Goal: Task Accomplishment & Management: Use online tool/utility

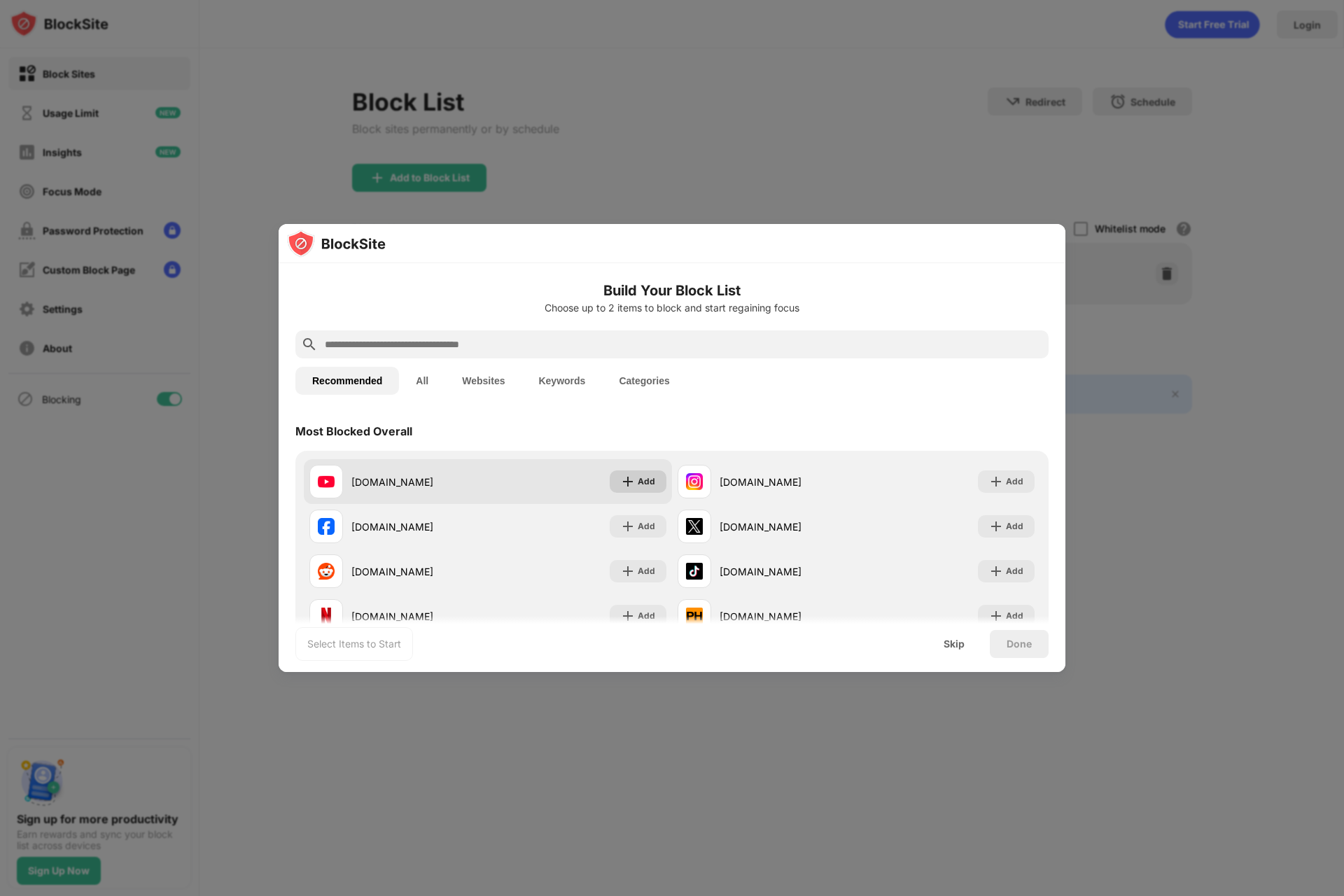
click at [636, 484] on div "Add" at bounding box center [638, 482] width 56 height 23
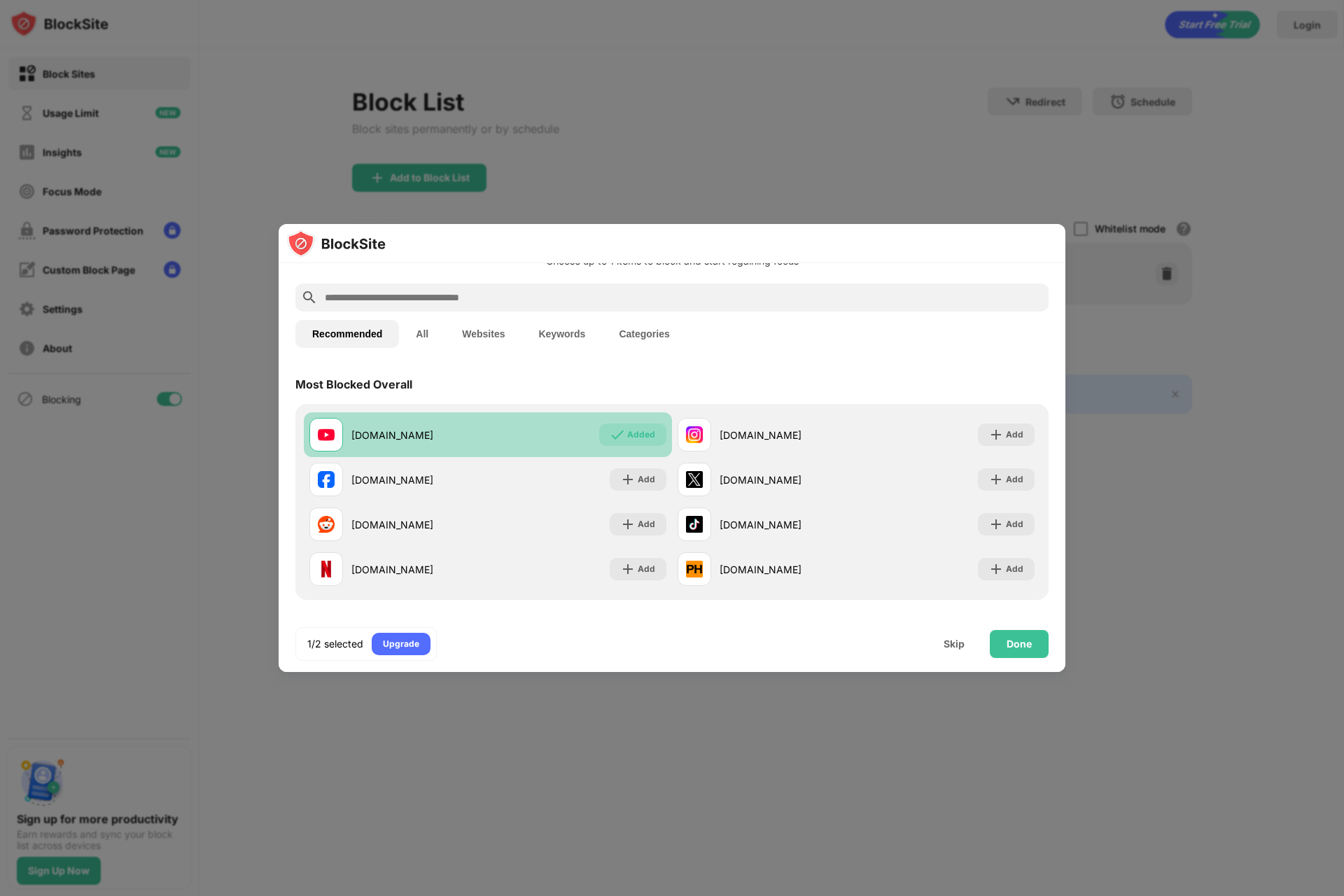
scroll to position [71, 0]
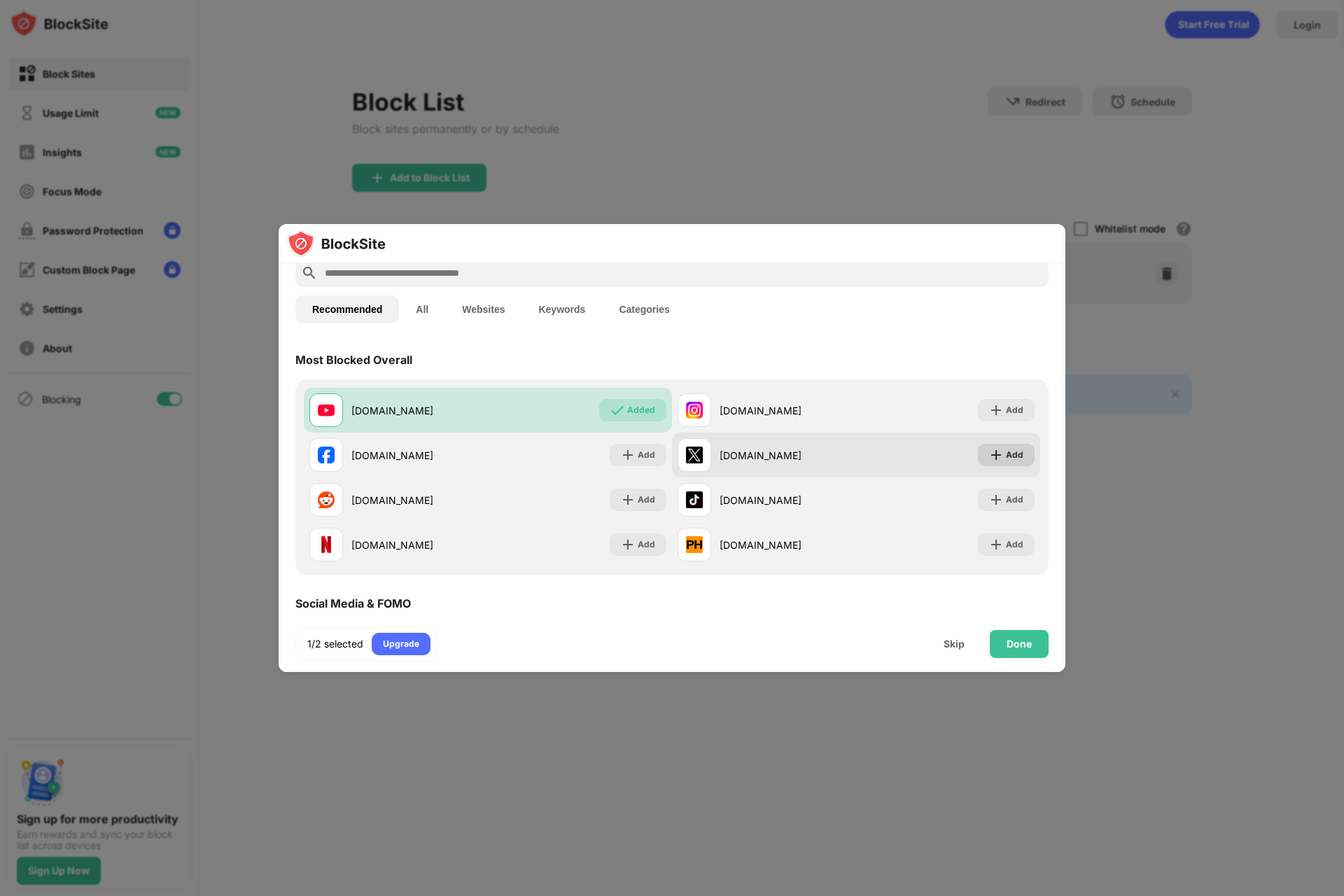
click at [1009, 457] on div "Add" at bounding box center [1015, 455] width 18 height 14
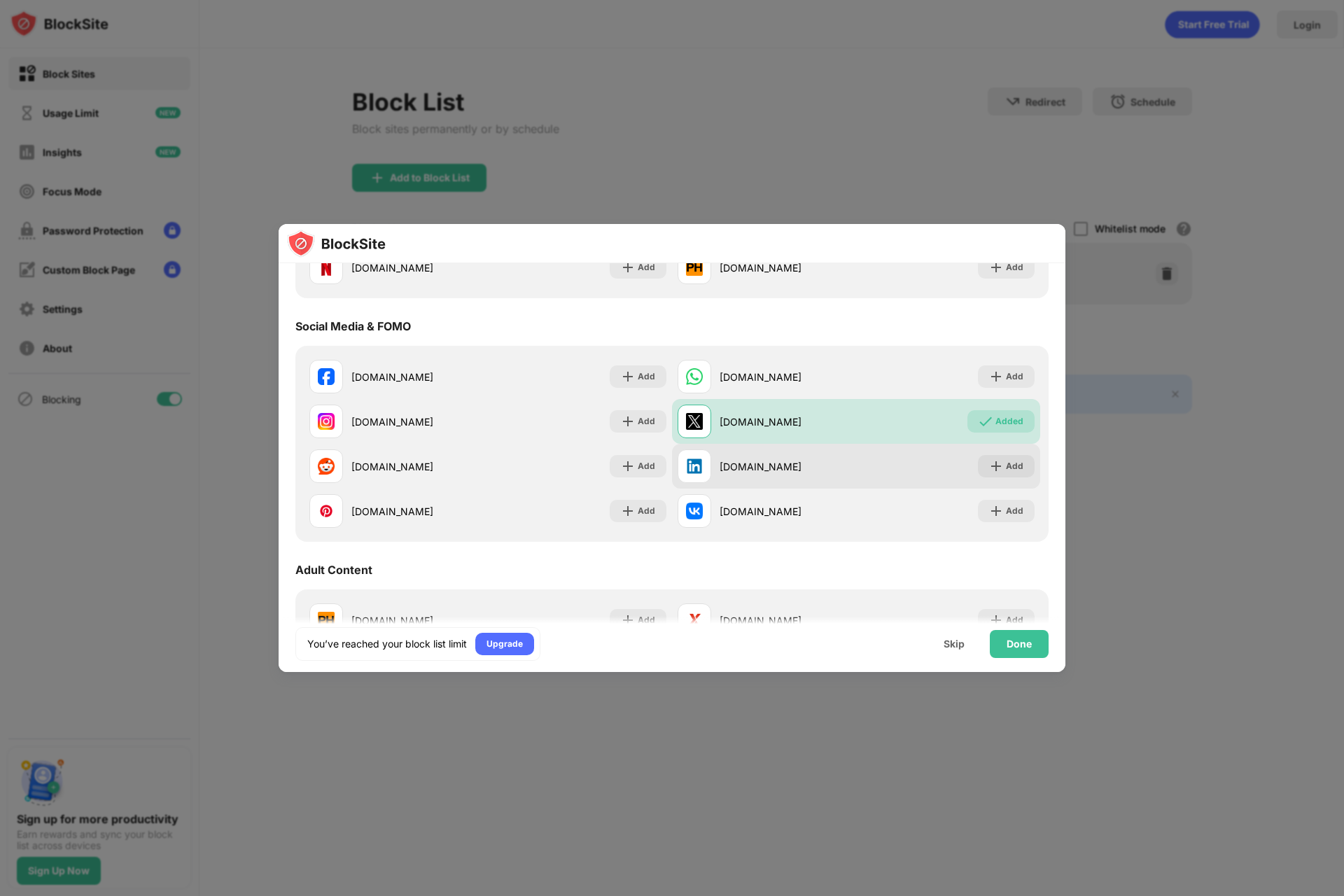
scroll to position [349, 0]
click at [1007, 465] on div "Add" at bounding box center [1015, 466] width 18 height 14
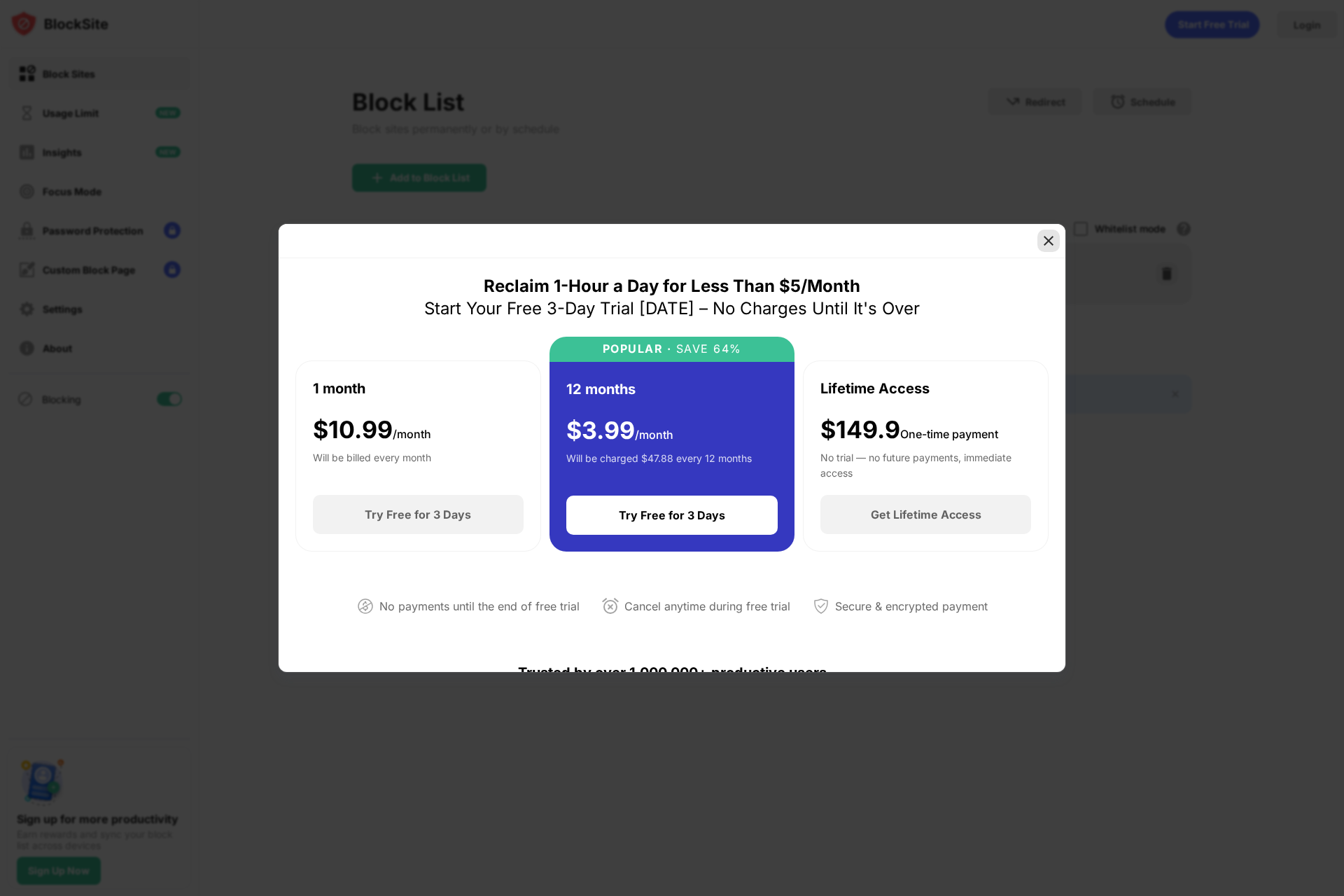
click at [1049, 242] on img at bounding box center [1048, 240] width 14 height 14
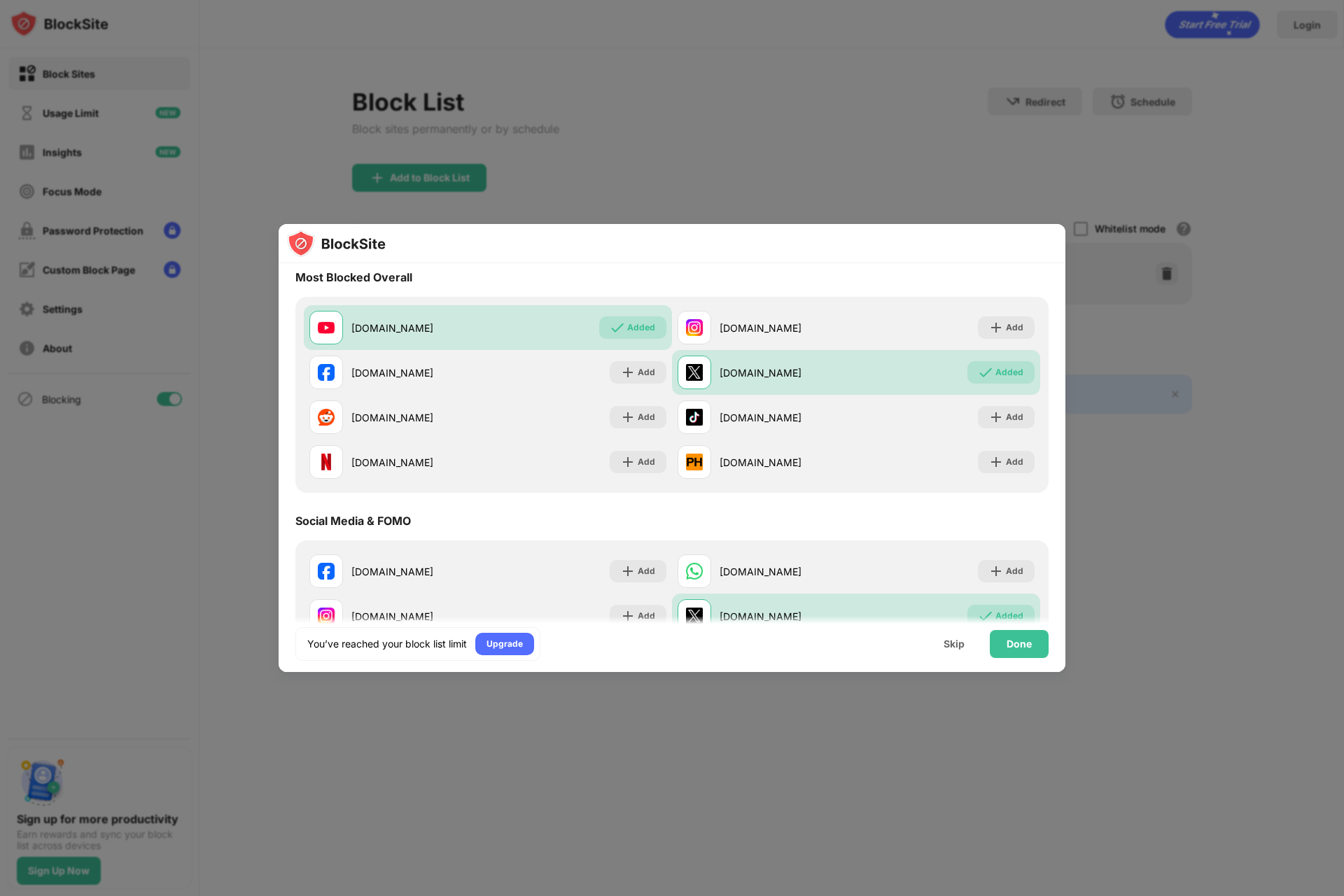
scroll to position [149, 0]
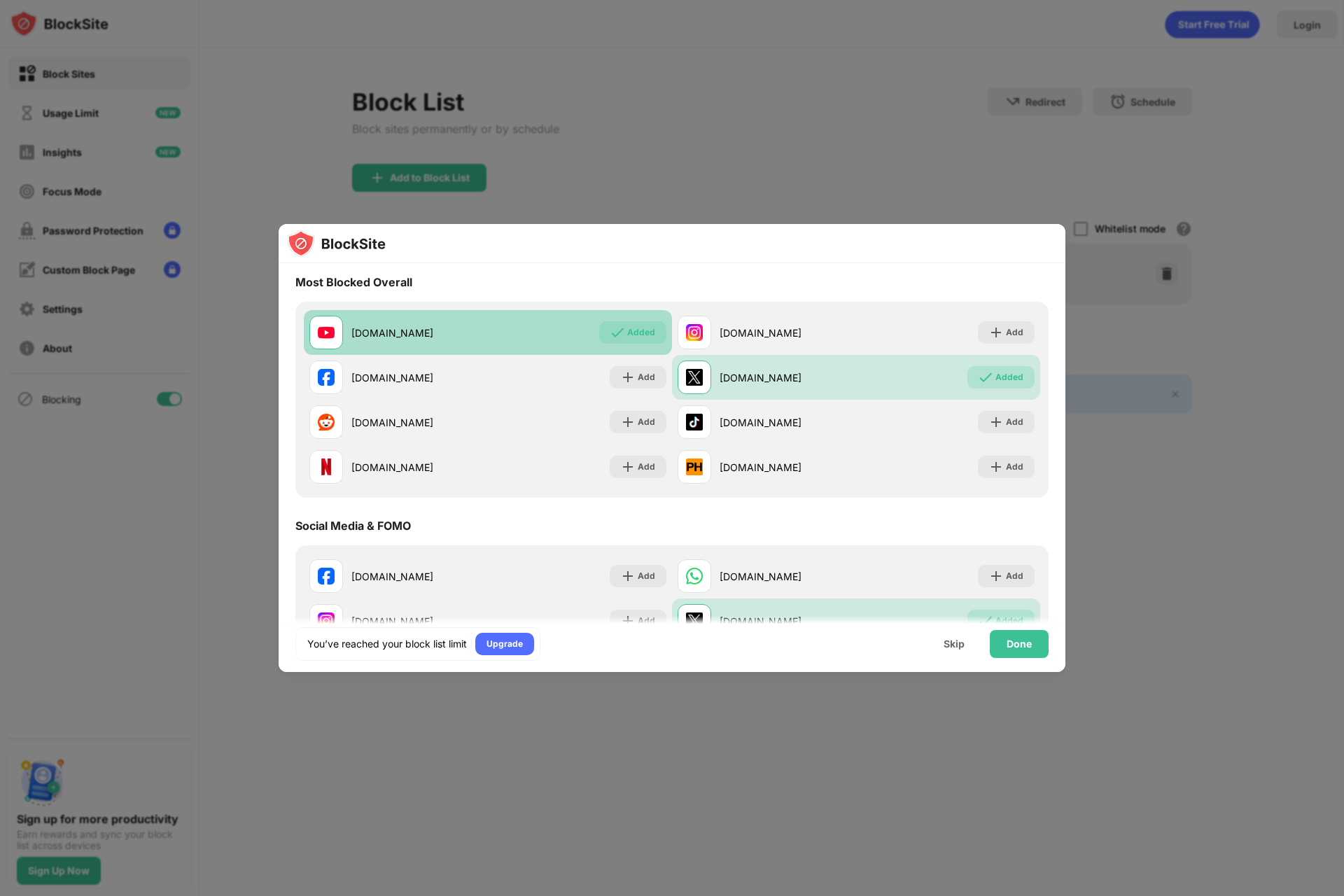
click at [479, 337] on div "[DOMAIN_NAME]" at bounding box center [419, 332] width 136 height 15
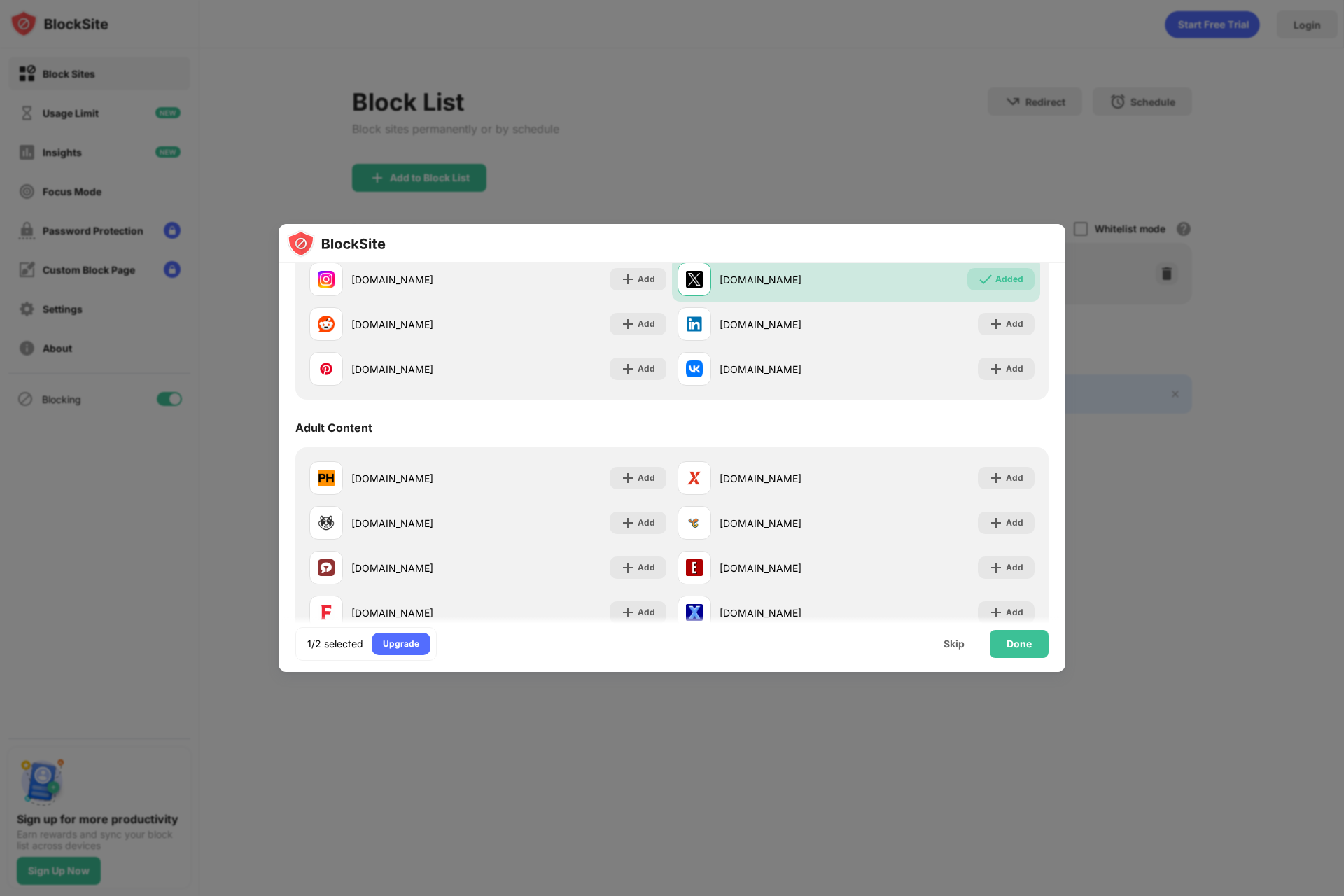
scroll to position [459, 0]
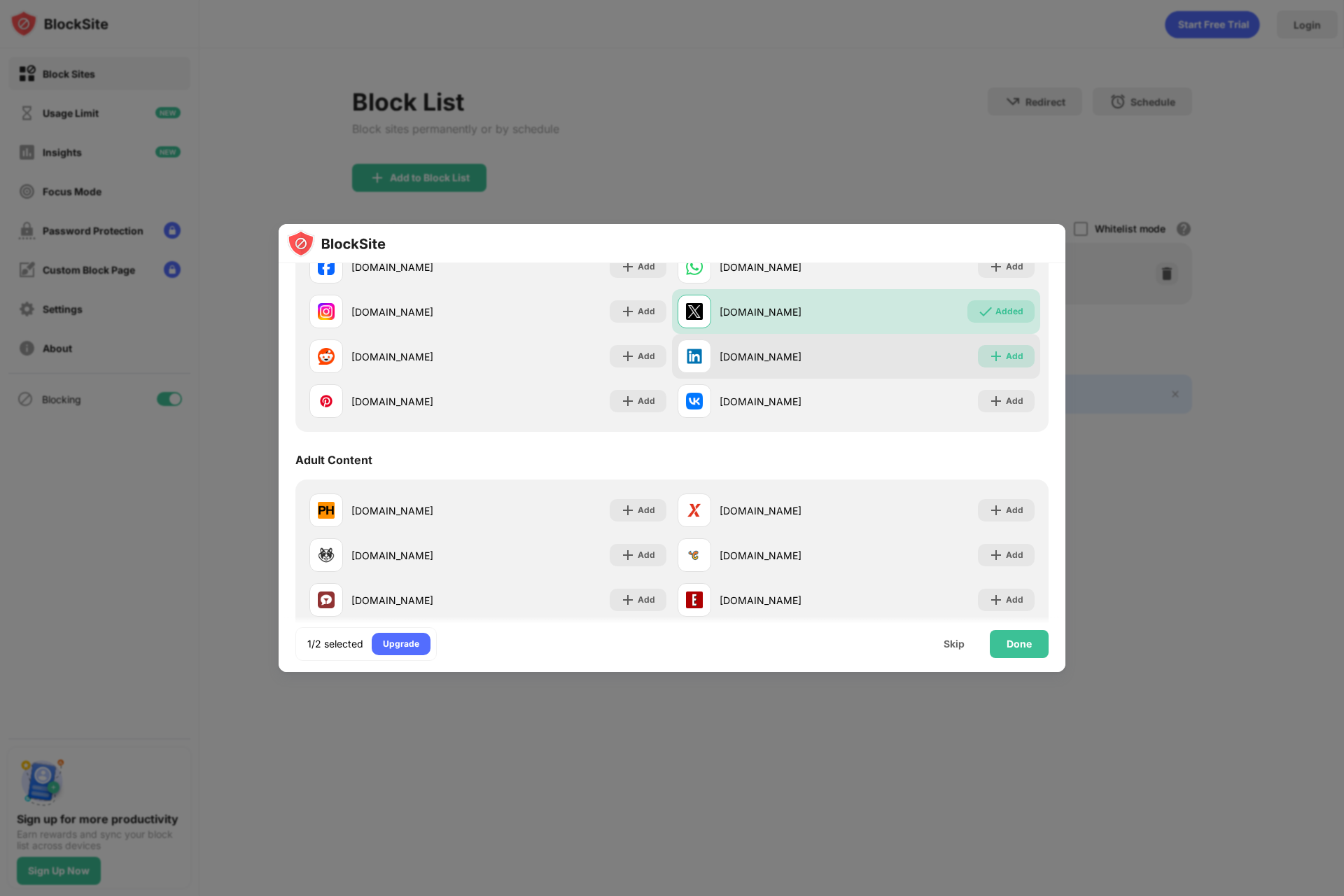
click at [993, 355] on img at bounding box center [996, 356] width 14 height 14
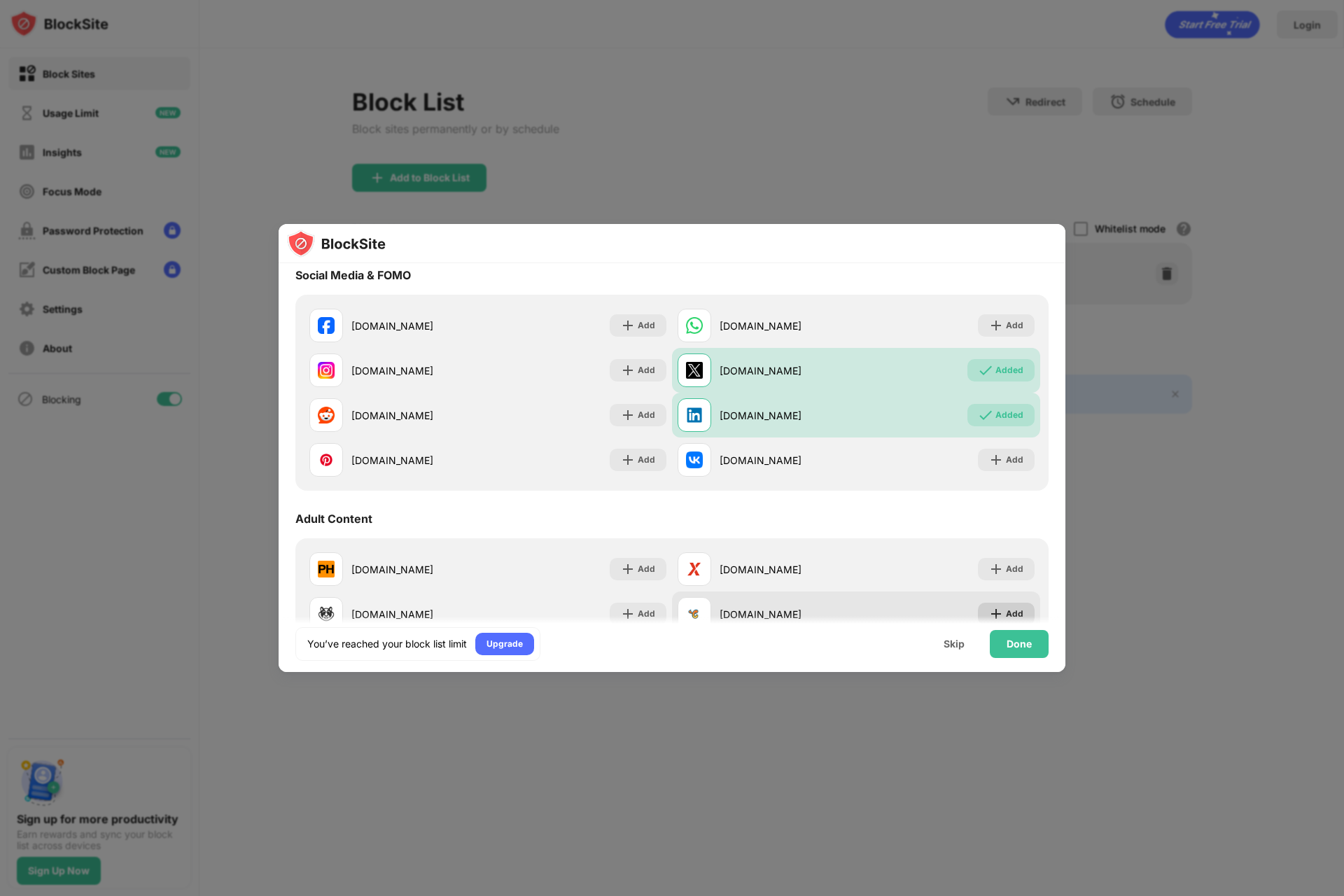
scroll to position [413, 0]
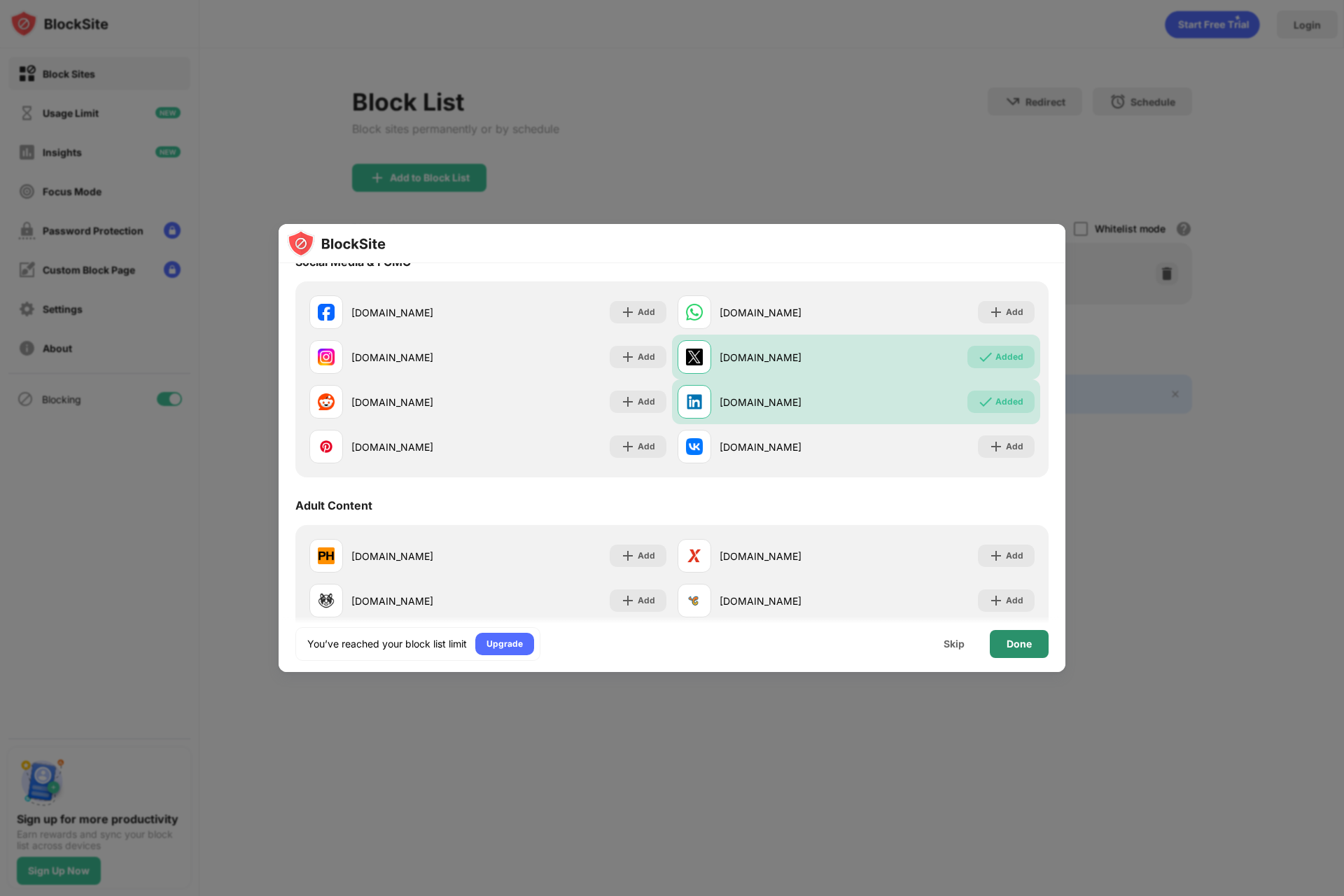
click at [1022, 645] on div "Done" at bounding box center [1019, 644] width 25 height 11
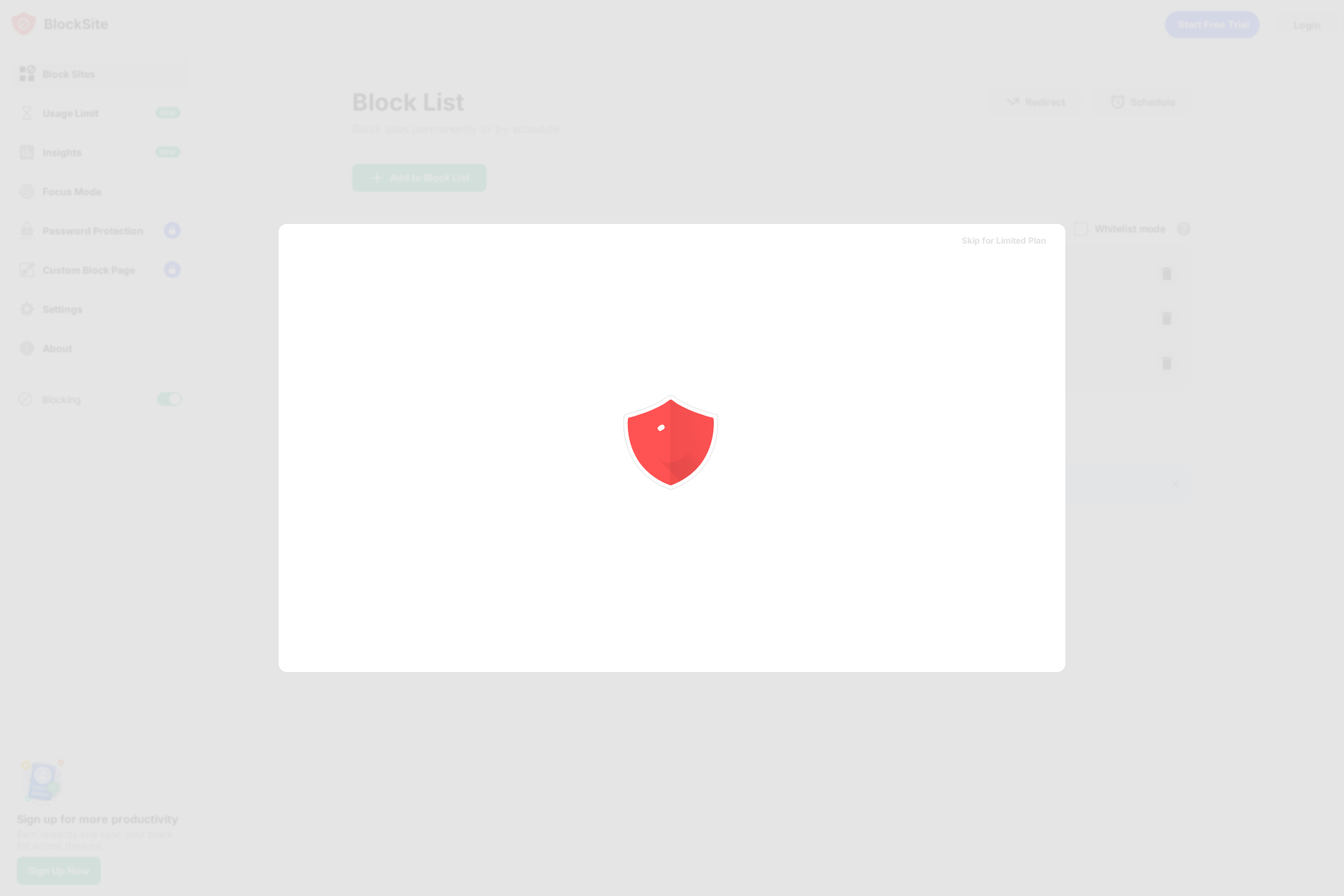
scroll to position [0, 0]
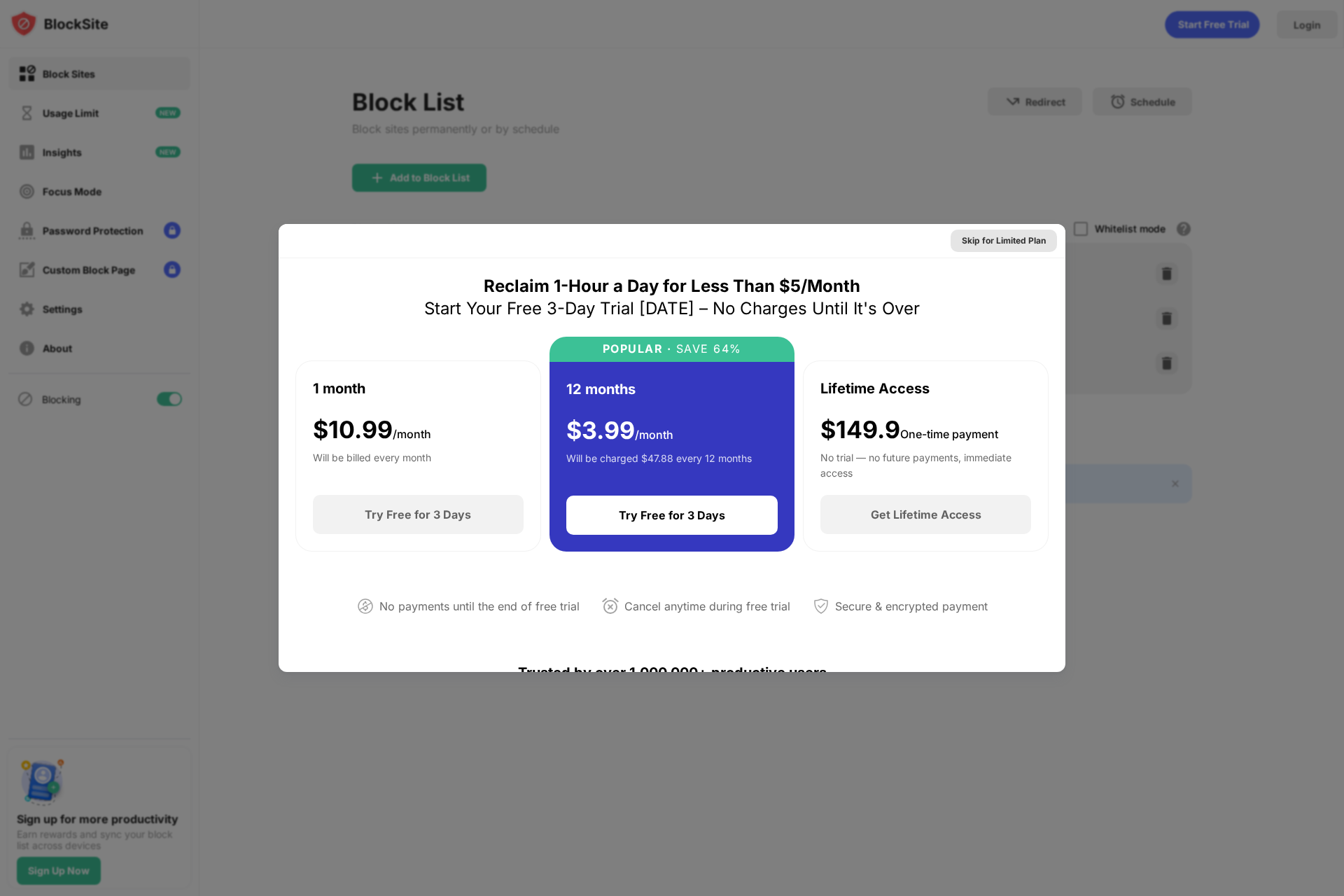
click at [983, 241] on div "Skip for Limited Plan" at bounding box center [1004, 240] width 84 height 14
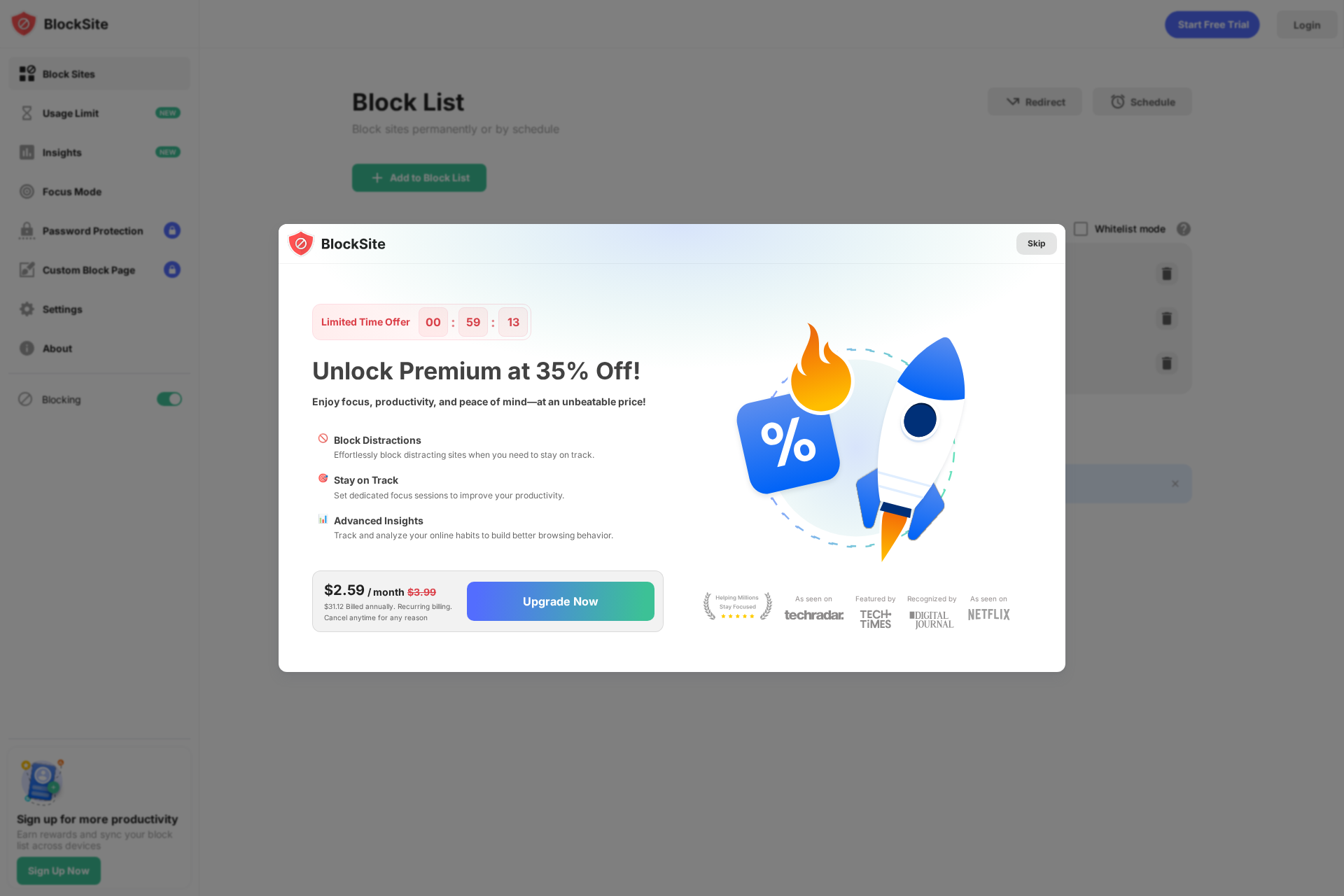
click at [1035, 243] on div "Skip" at bounding box center [1036, 243] width 18 height 14
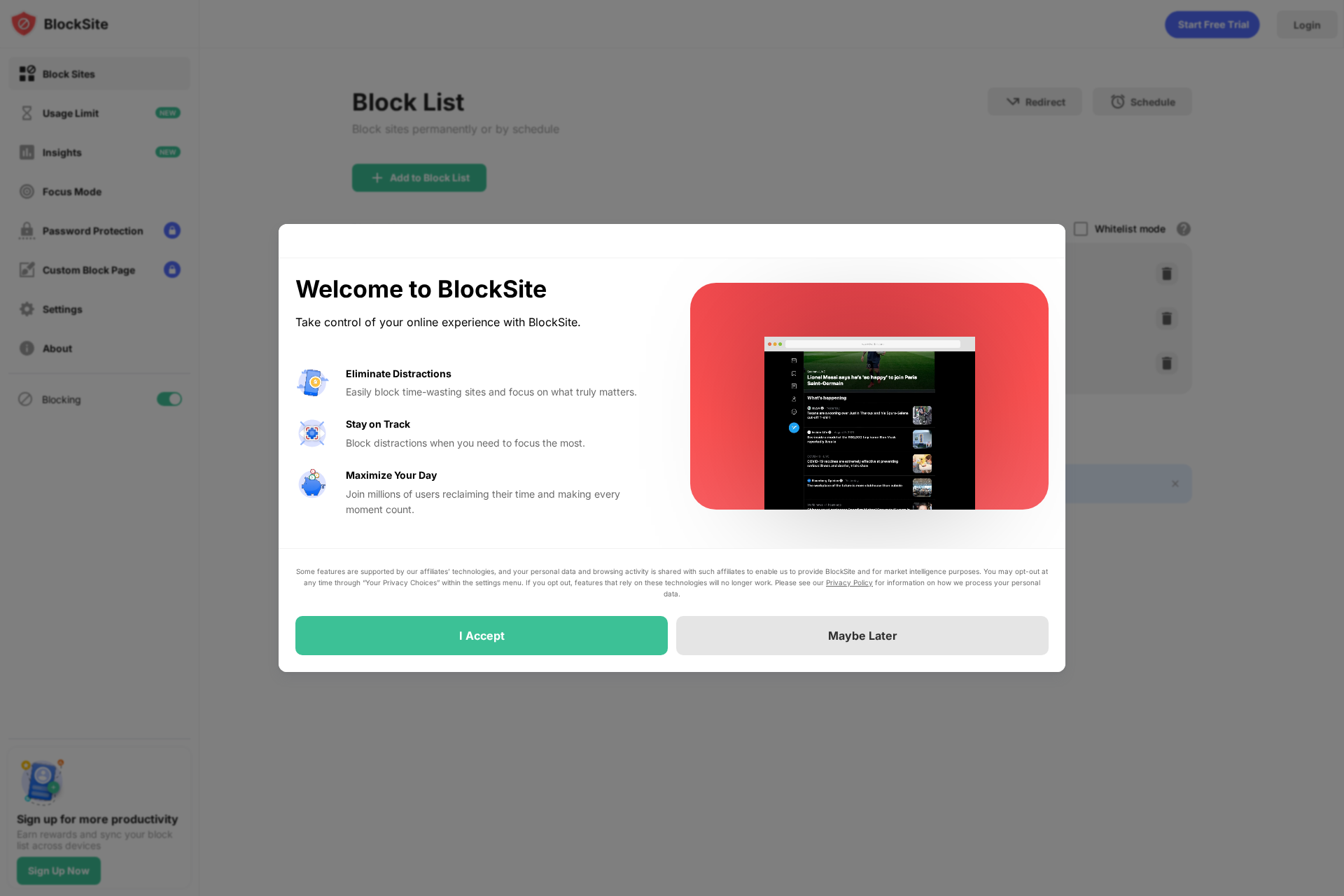
click at [859, 641] on div "Maybe Later" at bounding box center [863, 636] width 69 height 14
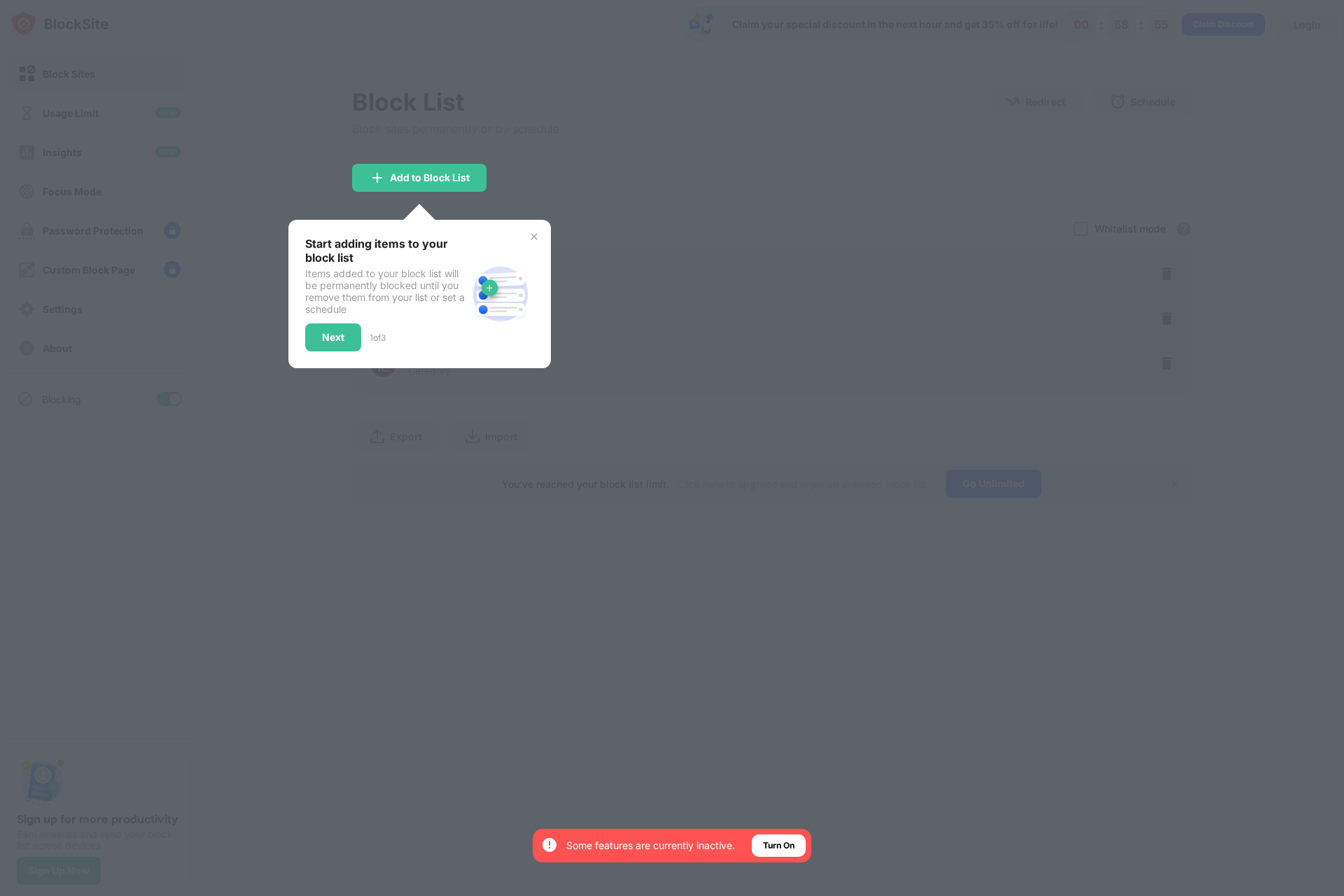
click at [538, 238] on img at bounding box center [534, 236] width 11 height 11
